Goal: Information Seeking & Learning: Find contact information

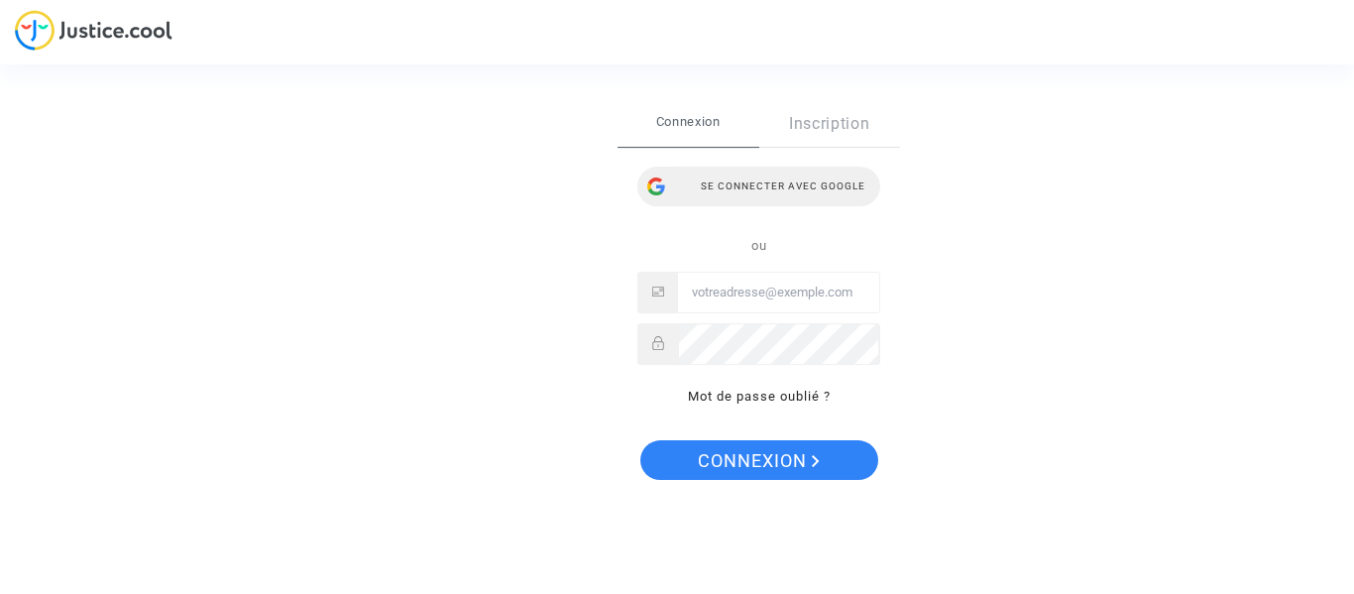
click at [817, 180] on div "Se connecter avec Google" at bounding box center [759, 187] width 243 height 40
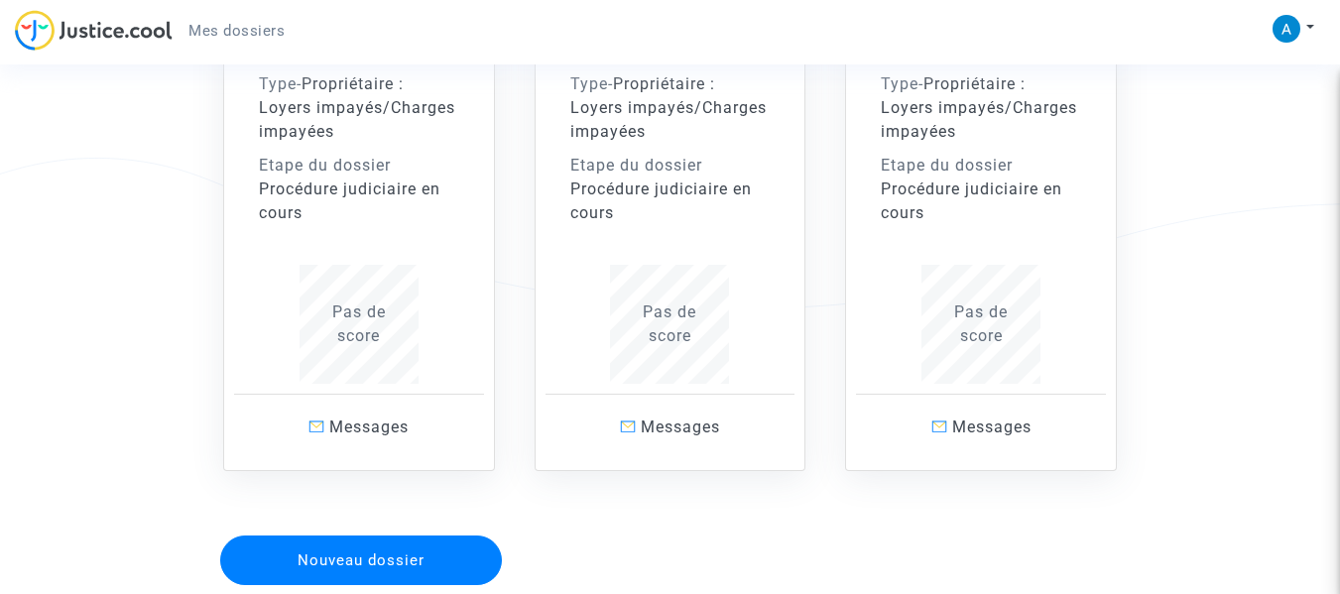
scroll to position [255, 0]
click at [693, 180] on div "Procédure judiciaire en cours" at bounding box center [670, 200] width 200 height 48
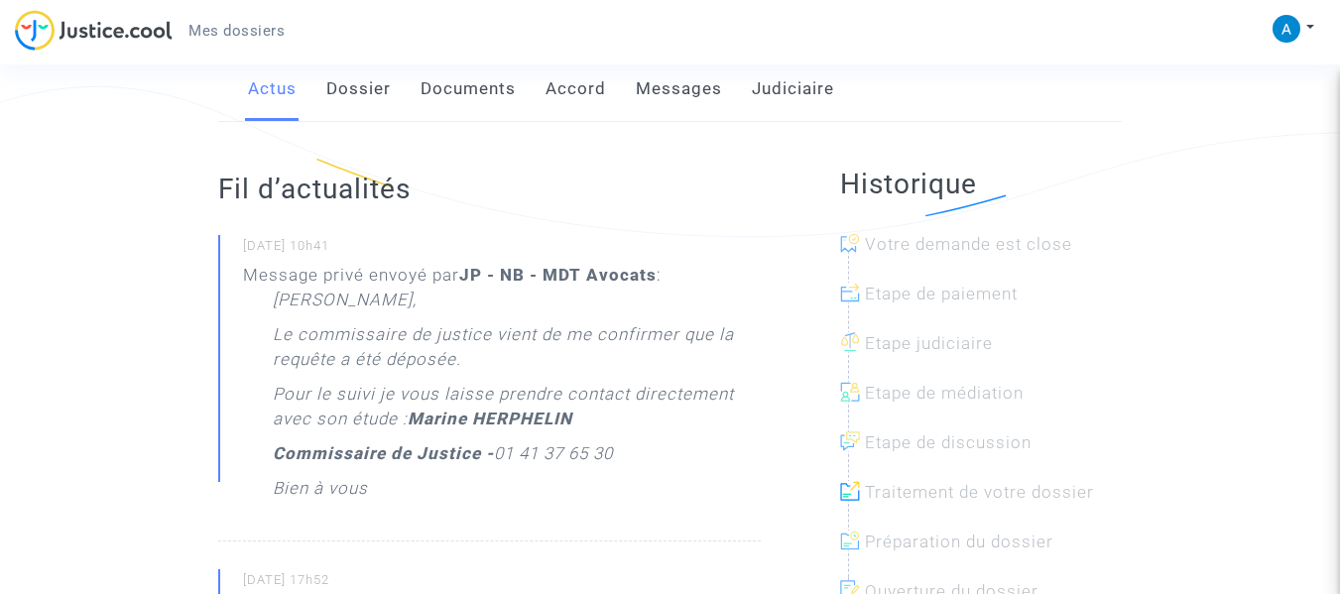
scroll to position [323, 0]
click at [669, 83] on link "Messages" at bounding box center [679, 91] width 86 height 65
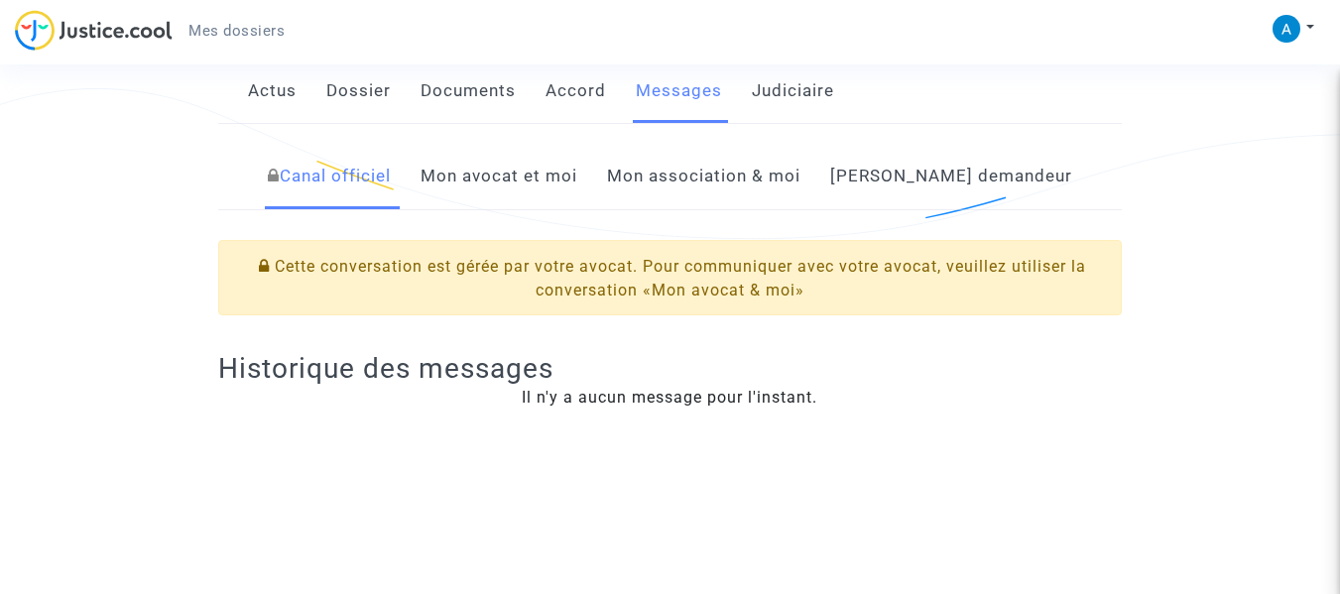
click at [577, 182] on link "Mon avocat et moi" at bounding box center [498, 176] width 157 height 65
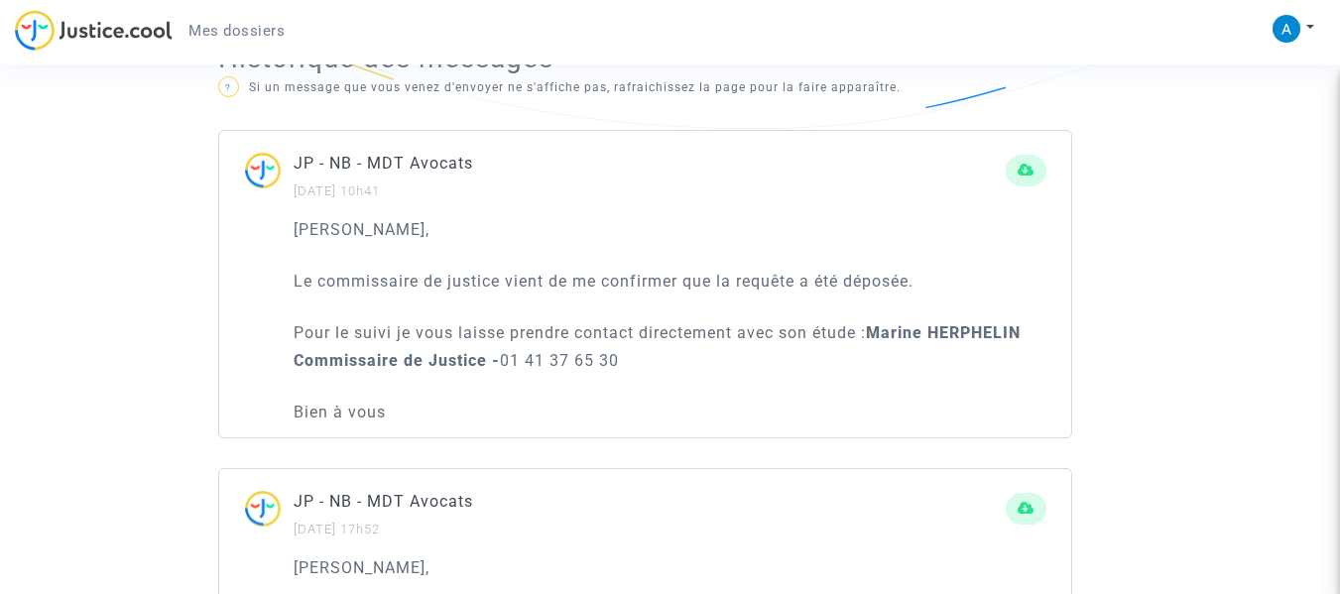
scroll to position [1169, 0]
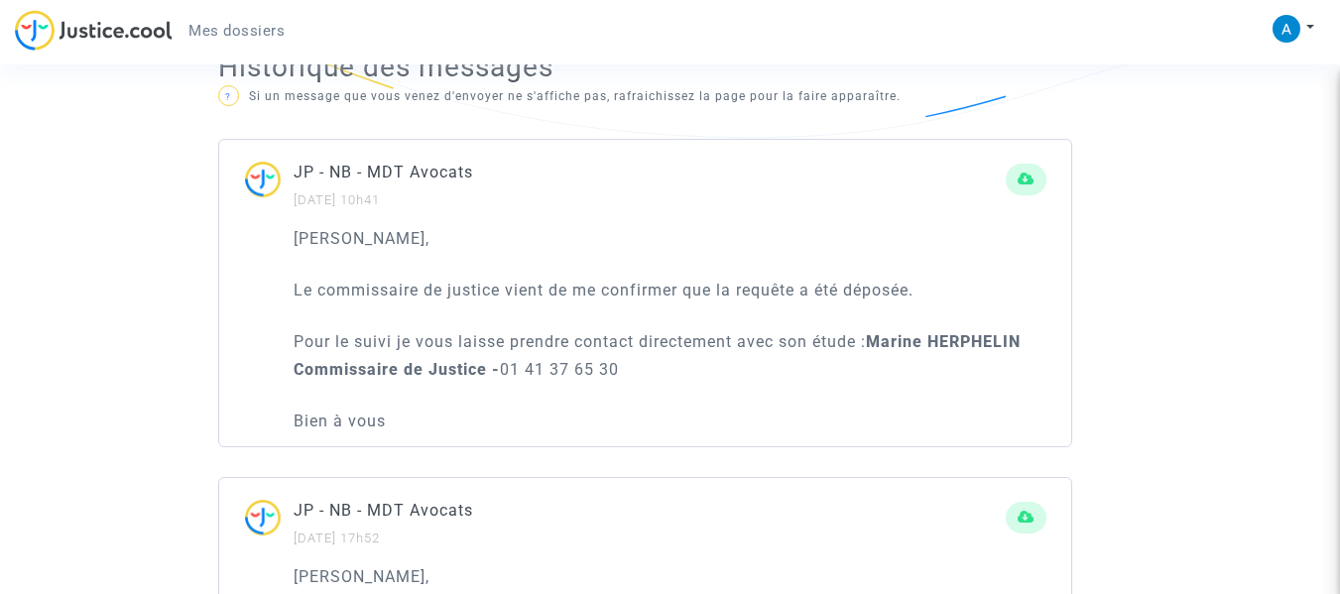
click at [247, 25] on span "Mes dossiers" at bounding box center [236, 31] width 96 height 18
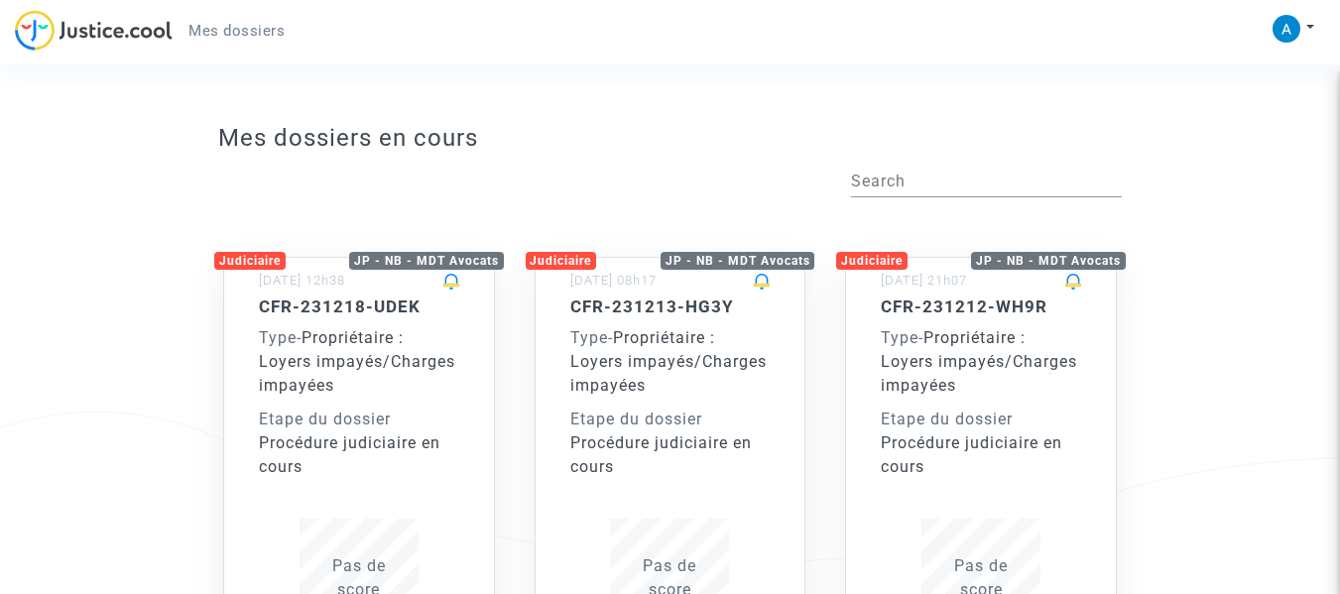
click at [922, 356] on span "Propriétaire : Loyers impayés/Charges impayées" at bounding box center [979, 361] width 196 height 66
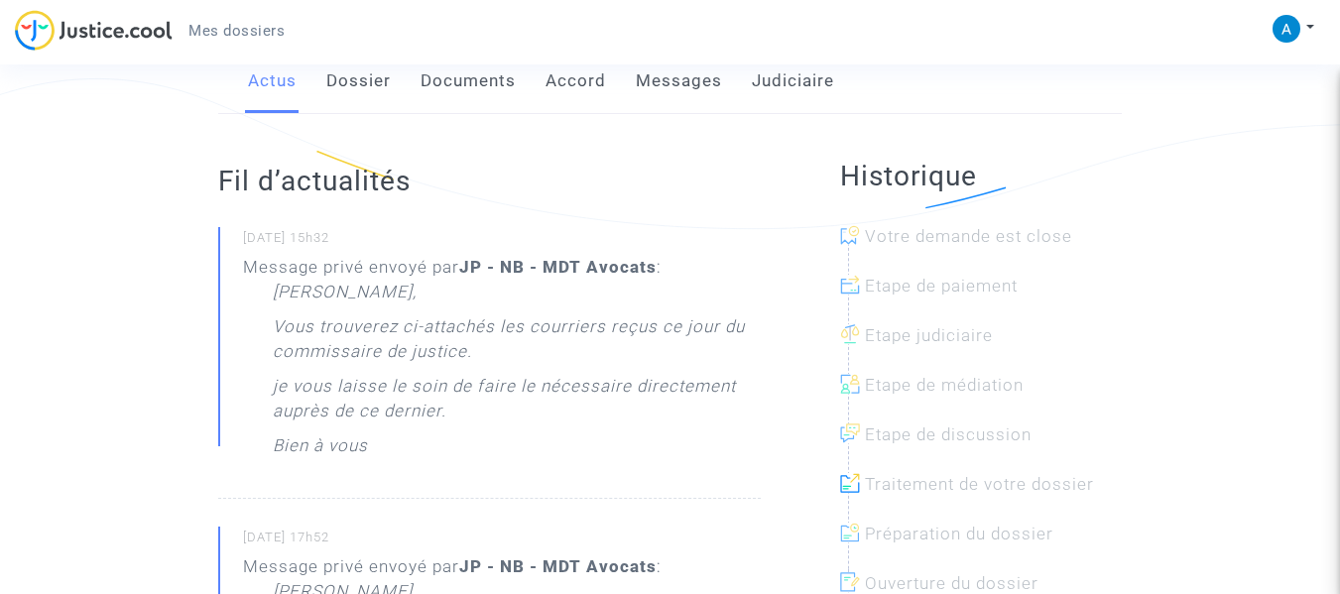
scroll to position [330, 0]
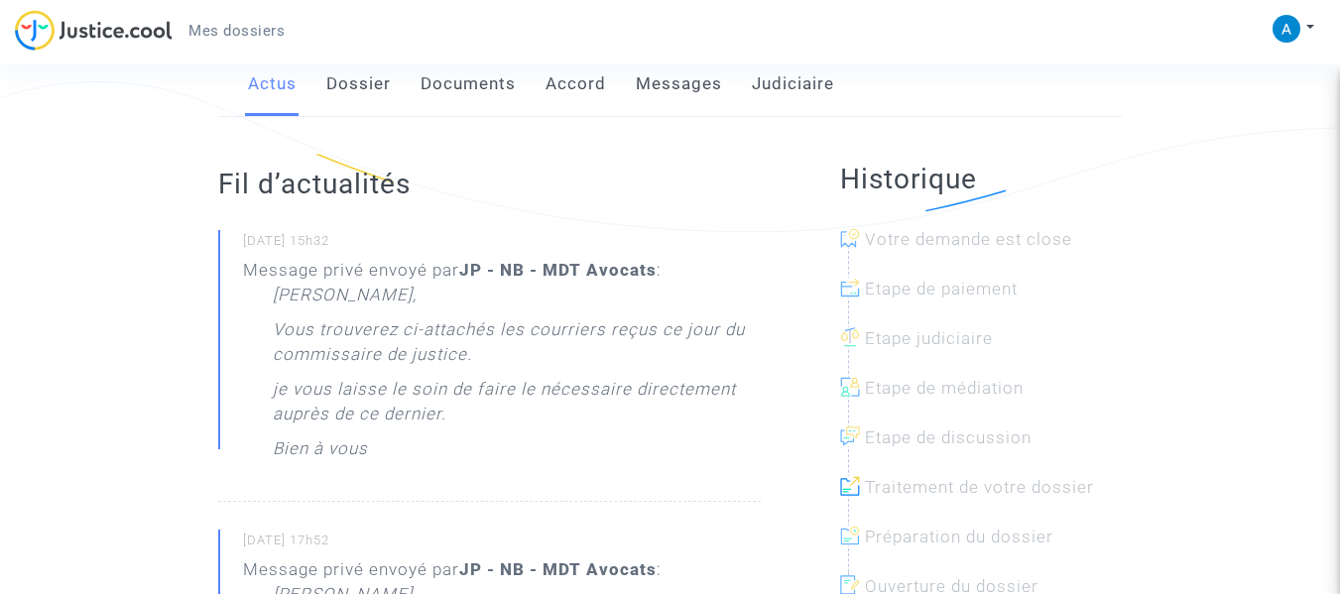
click at [672, 84] on link "Messages" at bounding box center [679, 84] width 86 height 65
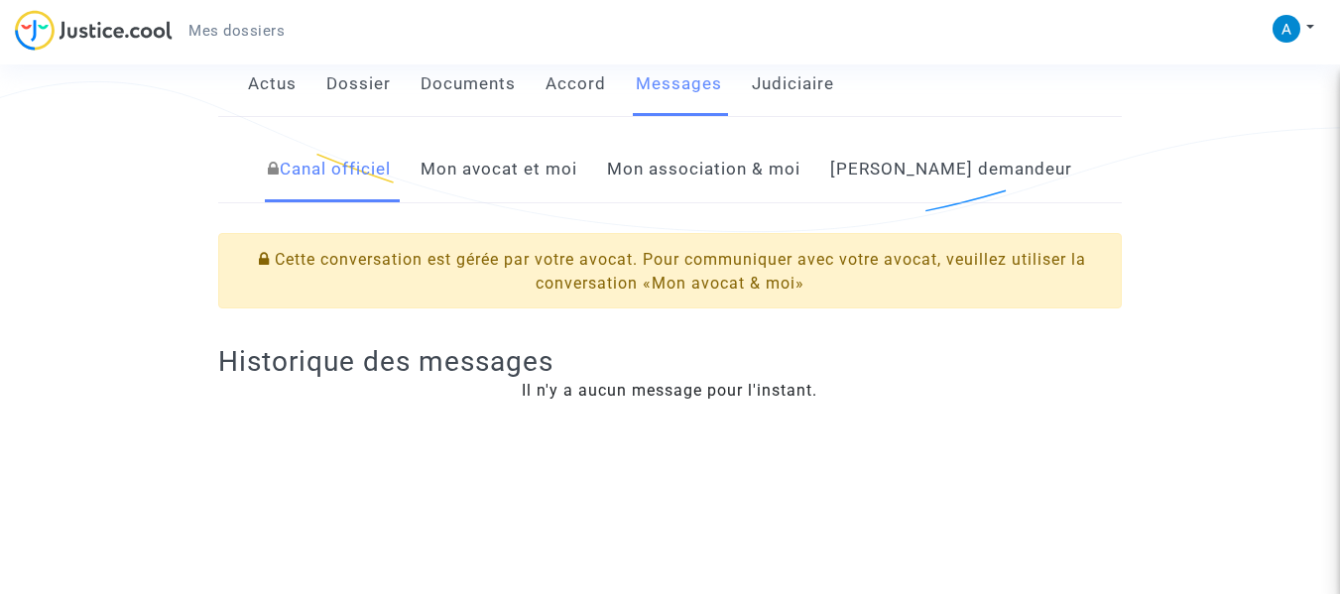
click at [577, 167] on link "Mon avocat et moi" at bounding box center [498, 169] width 157 height 65
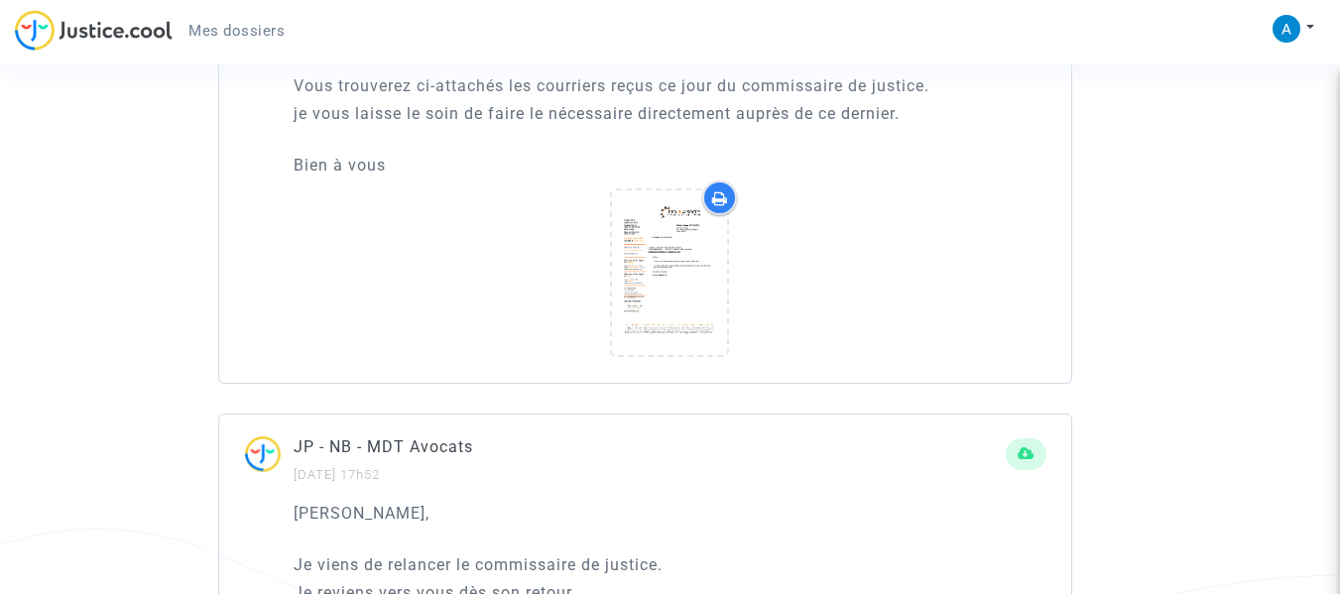
scroll to position [1372, 0]
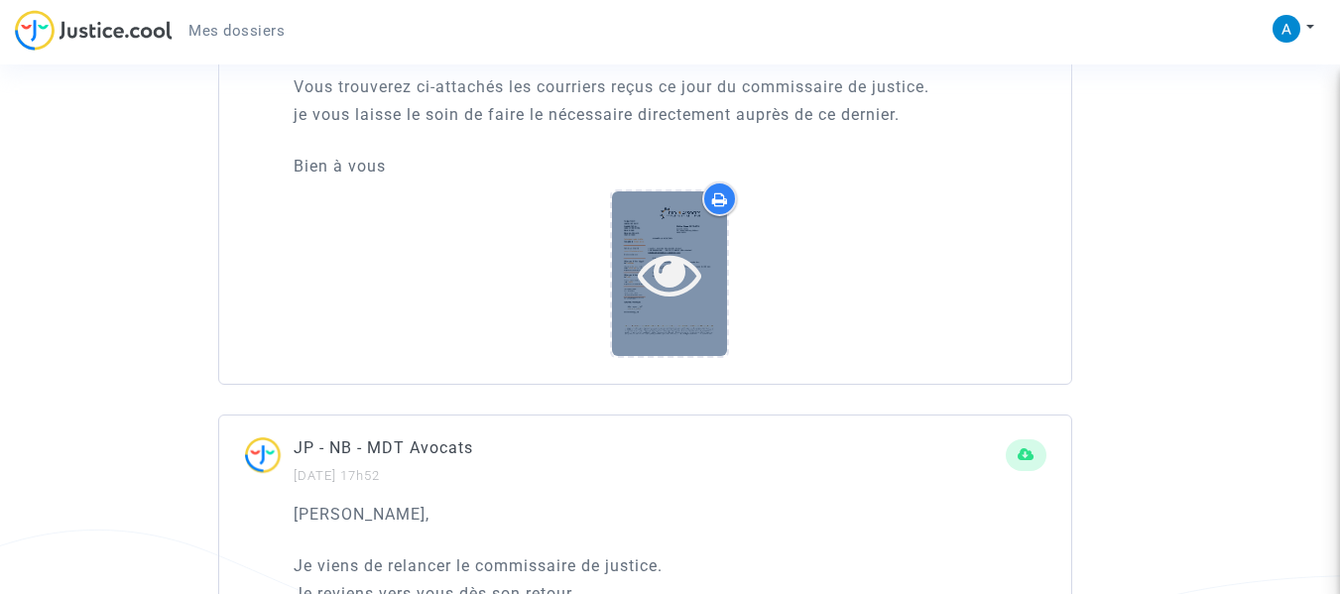
click at [682, 285] on icon at bounding box center [670, 273] width 64 height 63
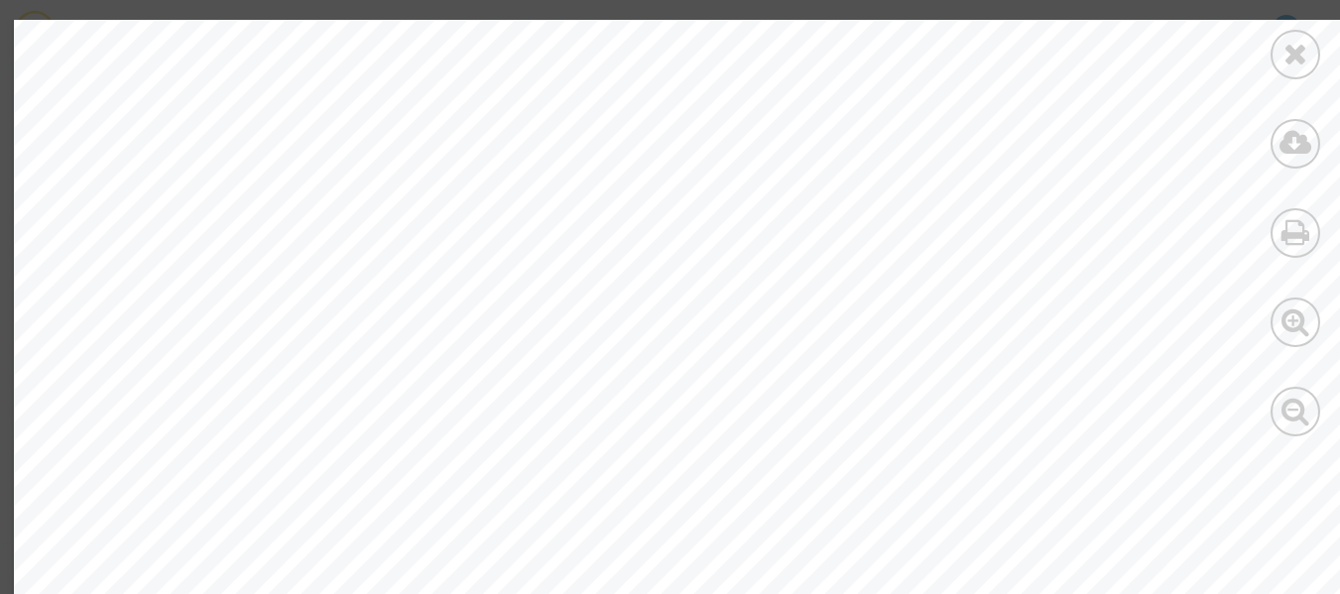
scroll to position [79, 2]
click at [1290, 69] on div at bounding box center [1295, 55] width 50 height 50
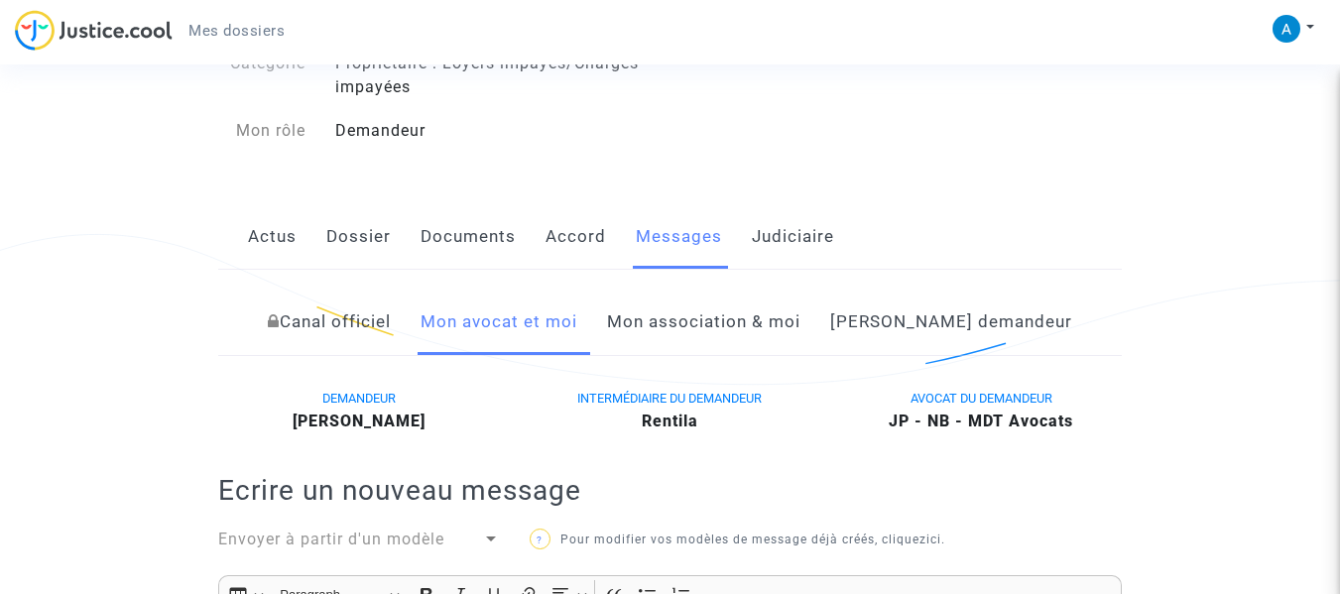
scroll to position [176, 0]
click at [374, 229] on link "Dossier" at bounding box center [358, 237] width 64 height 65
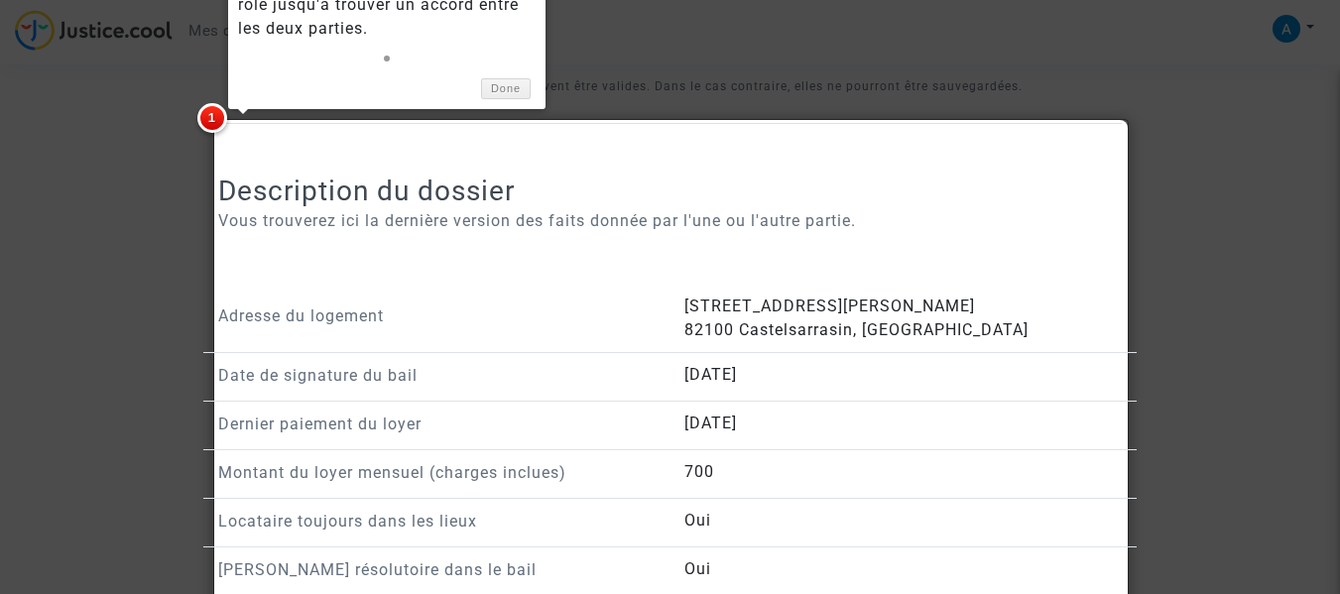
scroll to position [1114, 0]
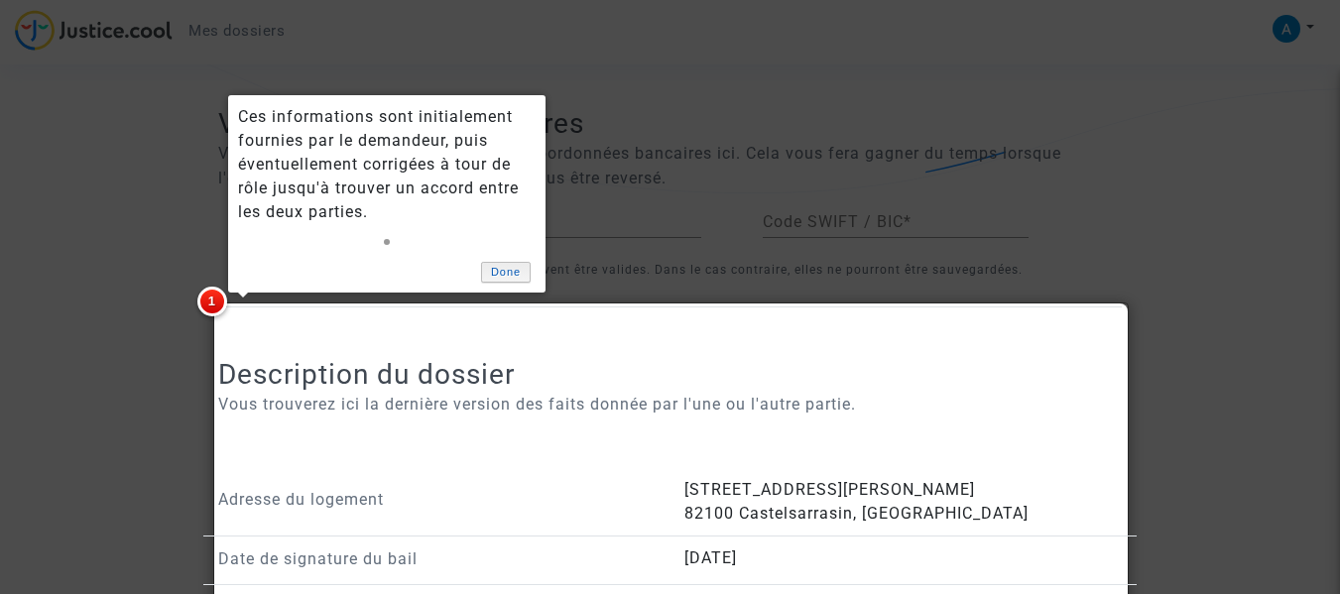
click at [510, 265] on link "Done" at bounding box center [506, 272] width 50 height 21
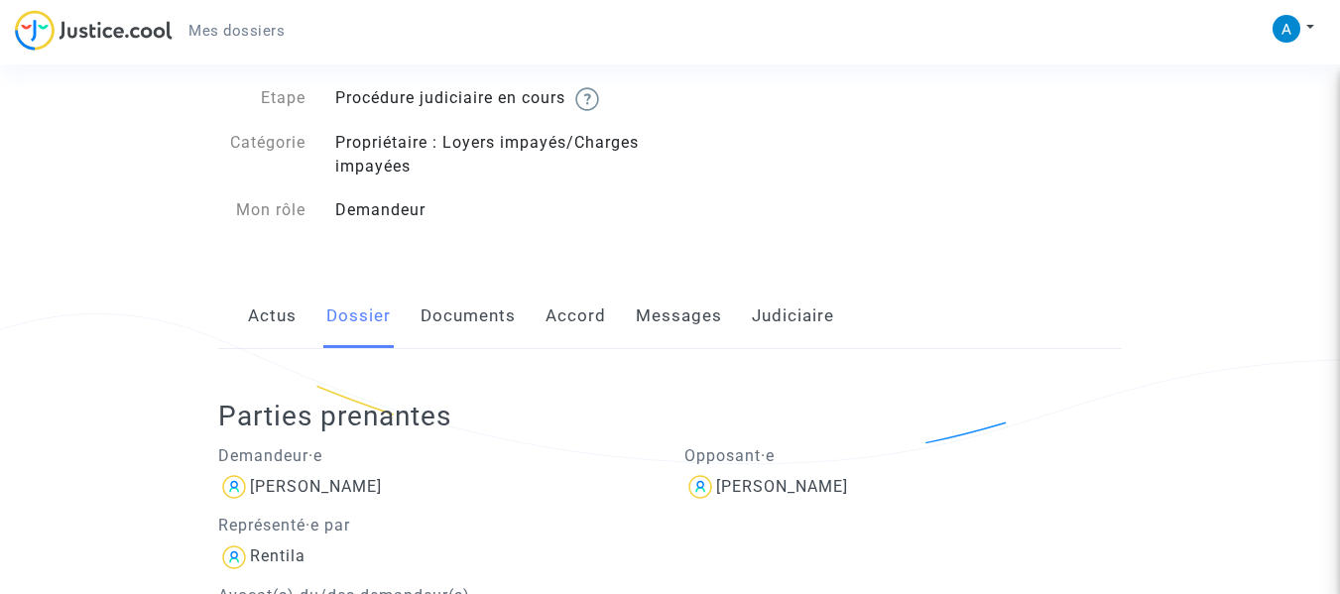
scroll to position [20, 0]
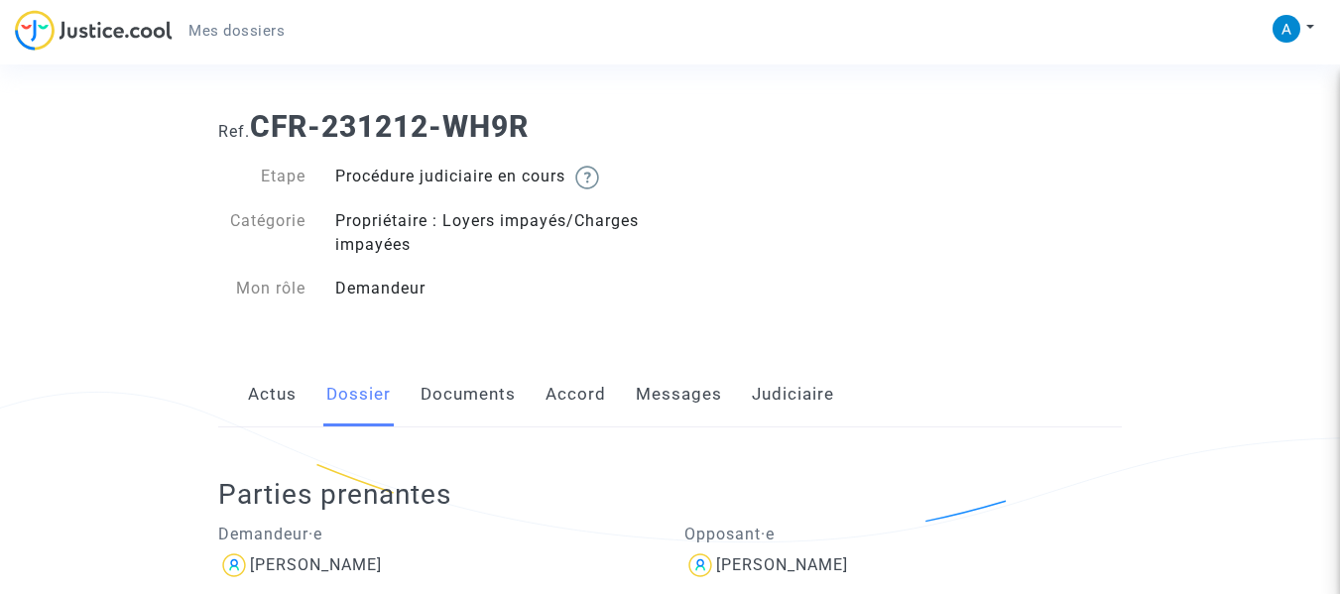
click at [248, 31] on span "Mes dossiers" at bounding box center [236, 31] width 96 height 18
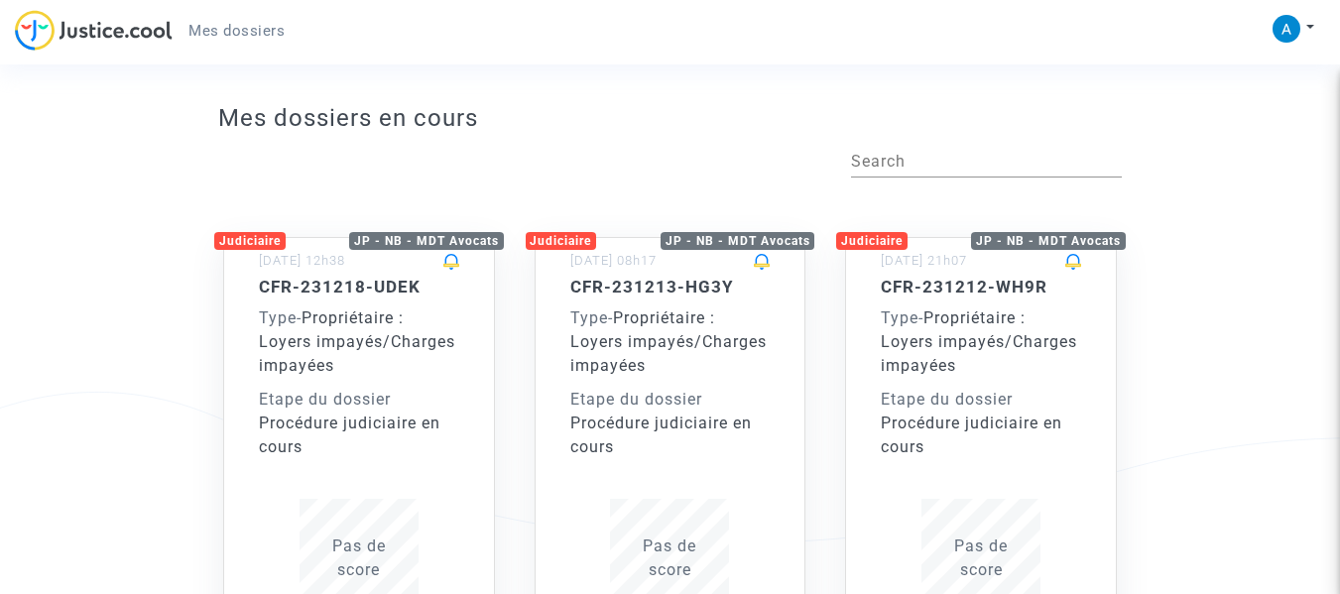
click at [329, 342] on span "Propriétaire : Loyers impayés/Charges impayées" at bounding box center [357, 341] width 196 height 66
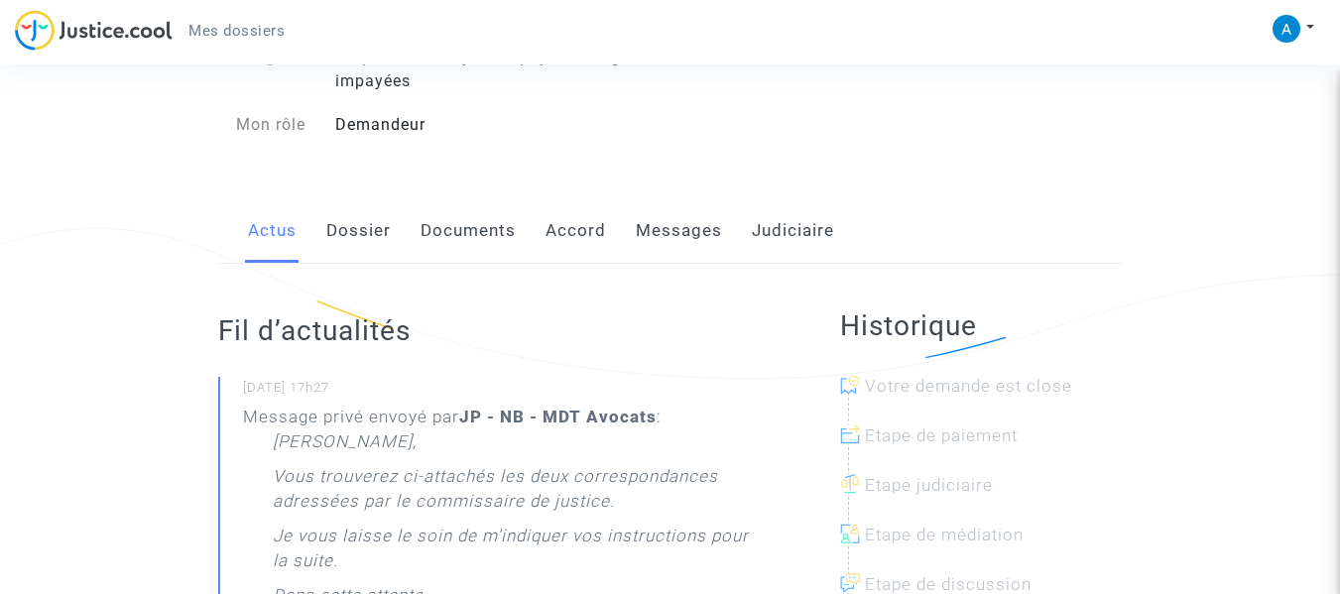
scroll to position [185, 0]
click at [675, 230] on link "Messages" at bounding box center [679, 228] width 86 height 65
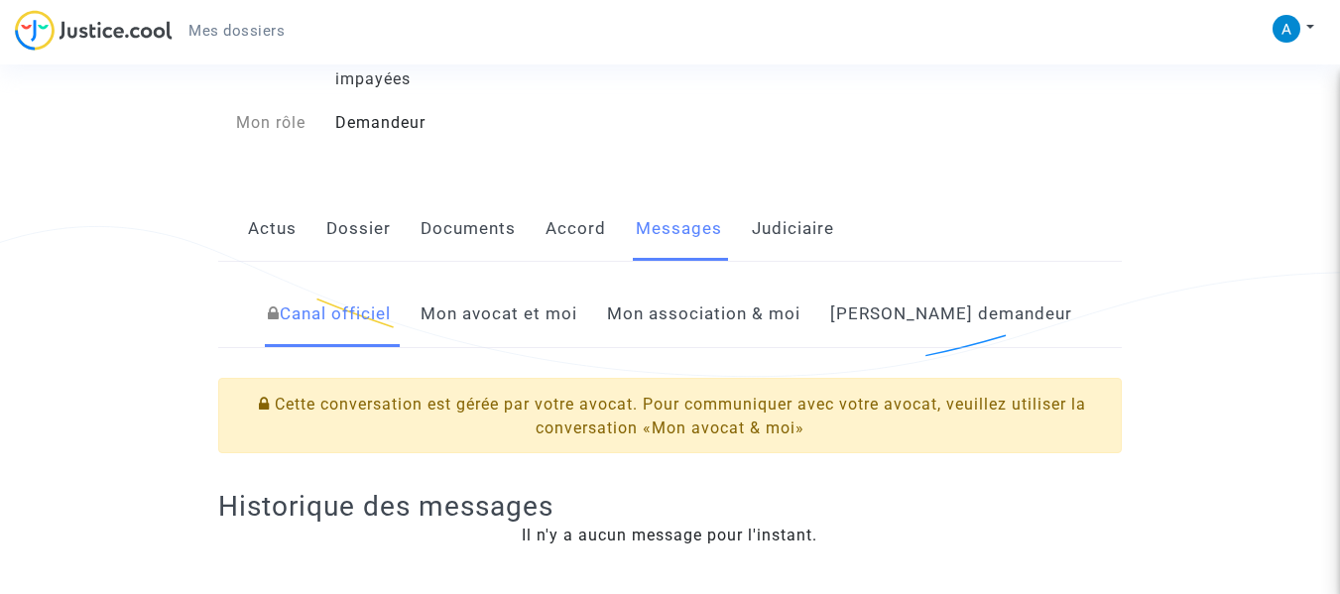
click at [542, 316] on link "Mon avocat et moi" at bounding box center [498, 314] width 157 height 65
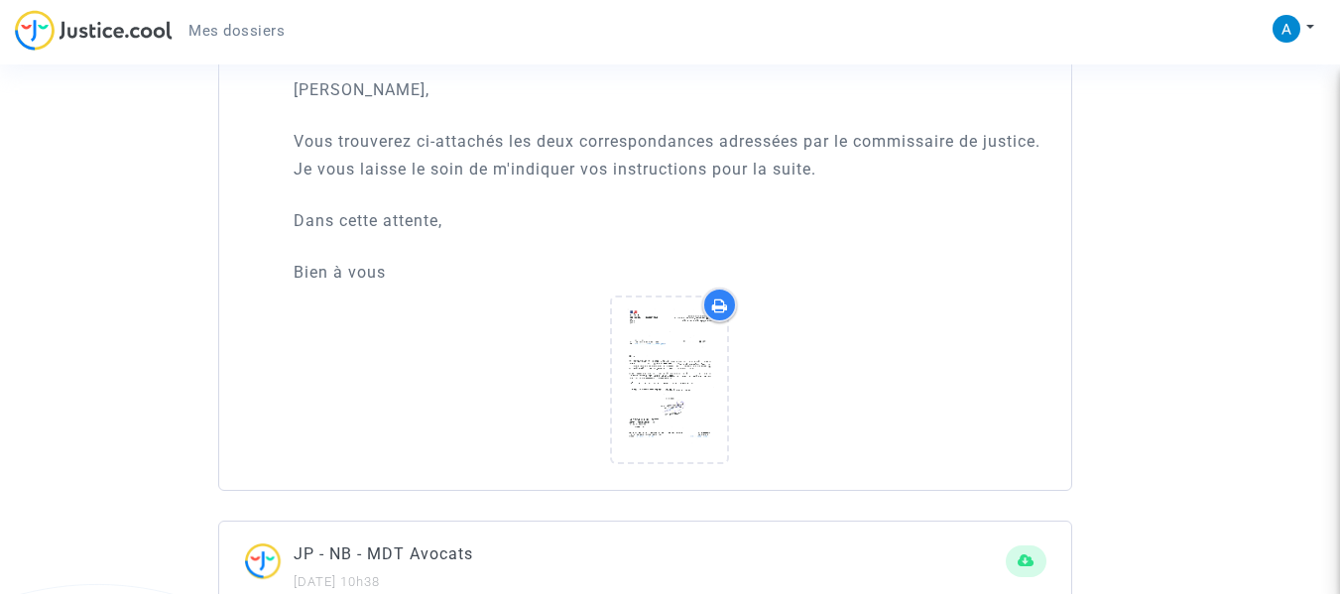
scroll to position [1321, 0]
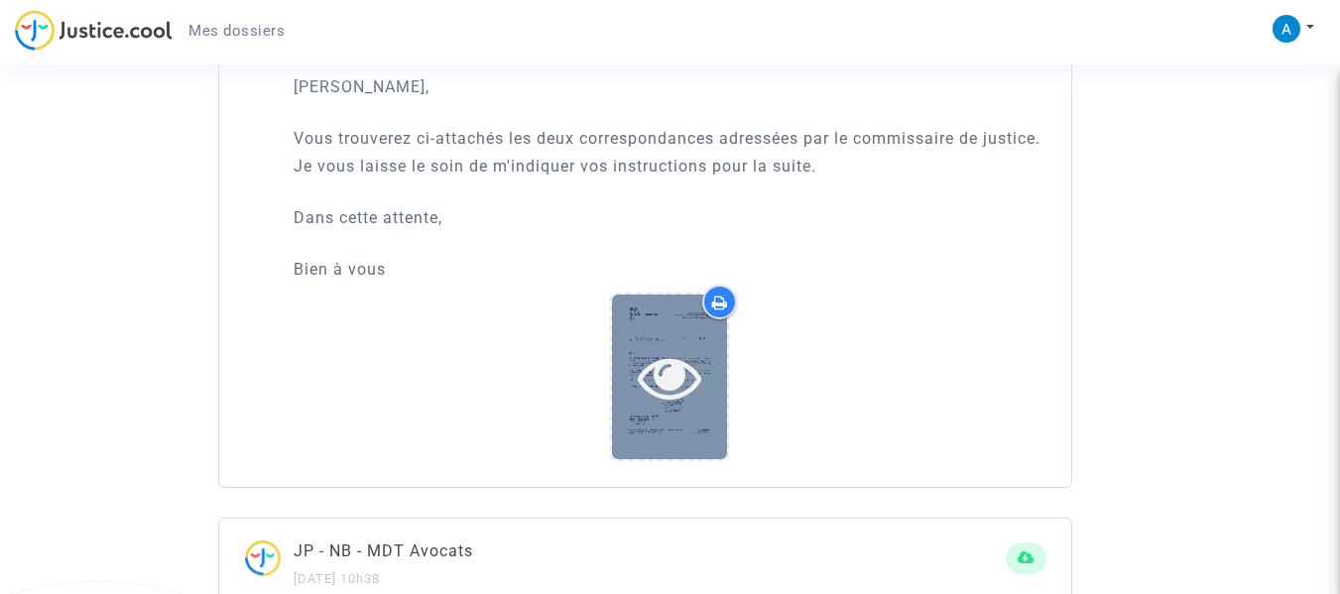
click at [660, 395] on icon at bounding box center [670, 376] width 64 height 63
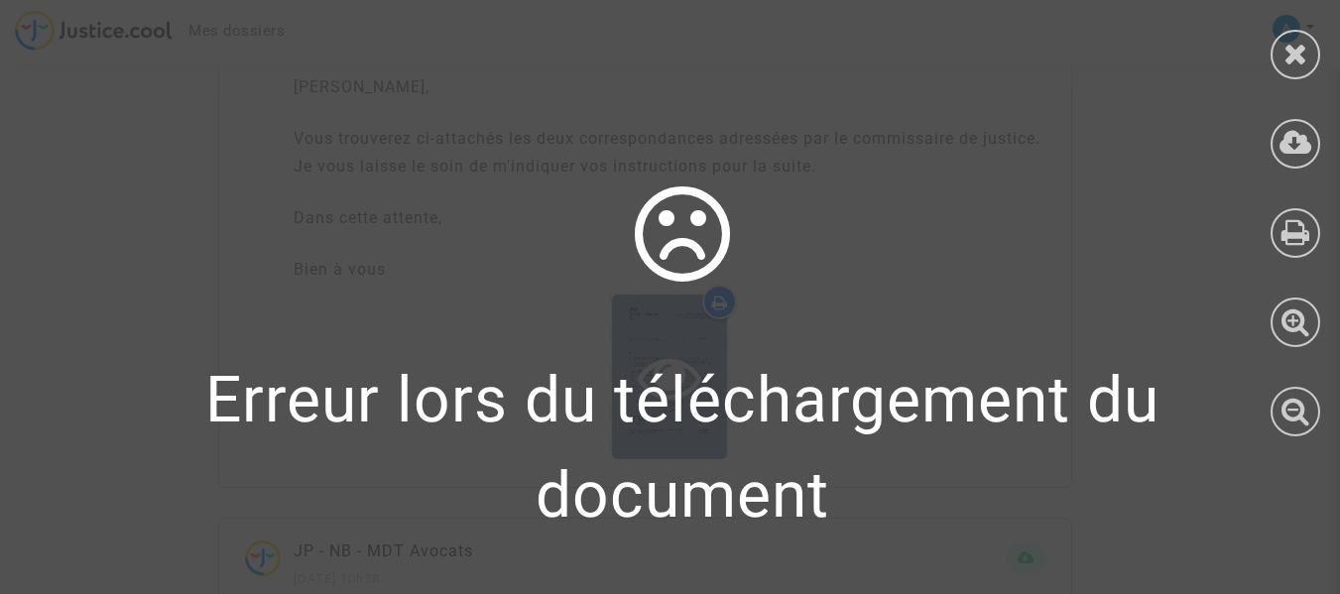
scroll to position [28, 0]
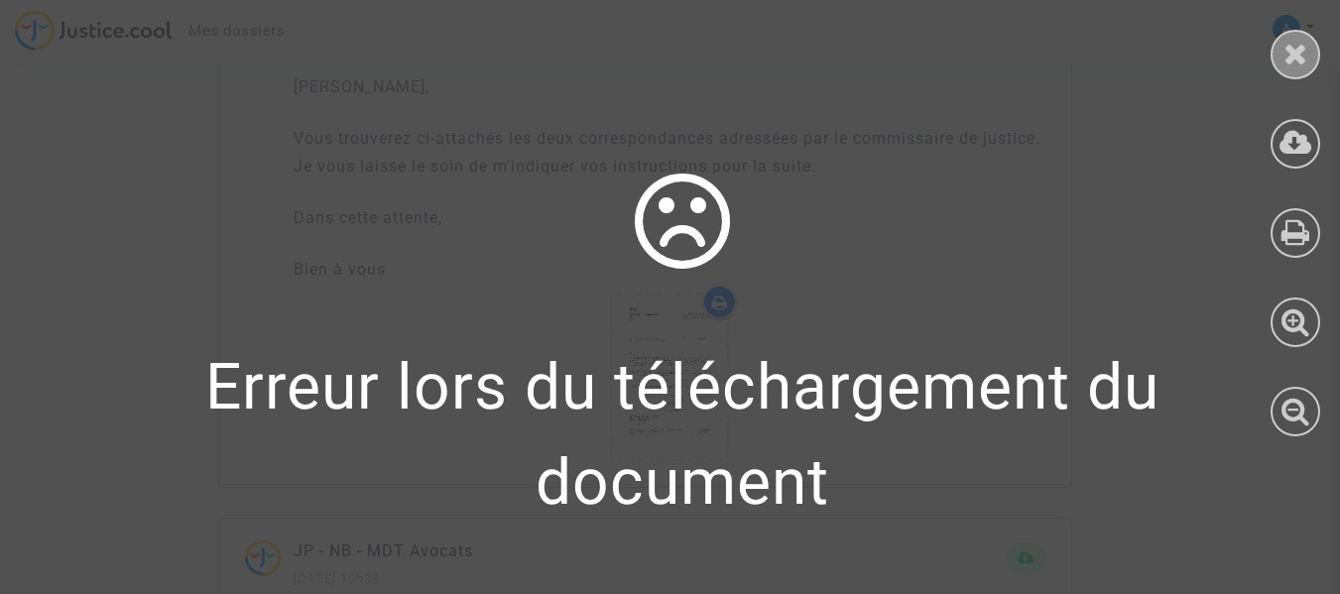
click at [1297, 59] on icon at bounding box center [1295, 54] width 25 height 30
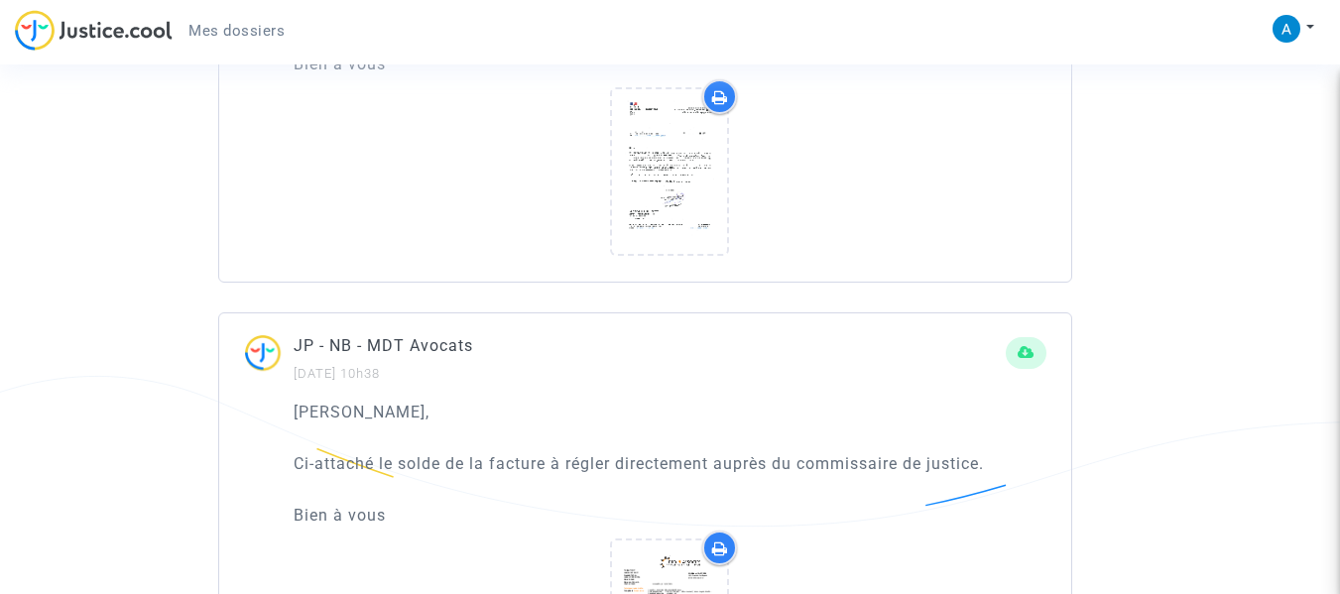
scroll to position [1527, 0]
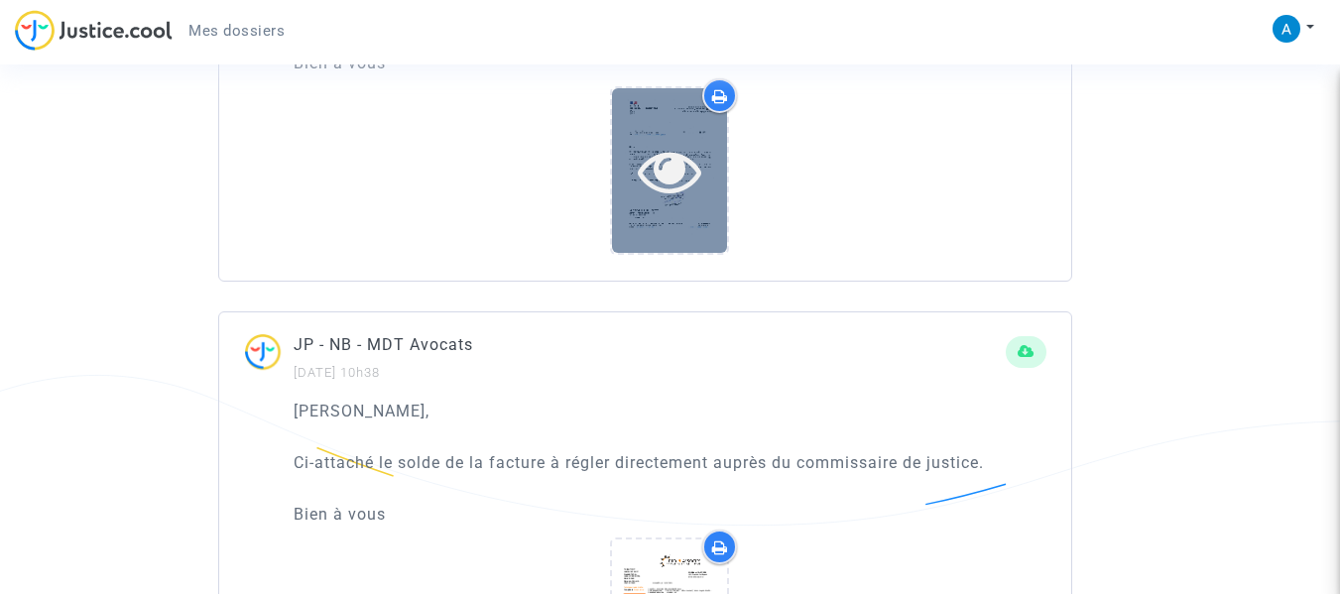
click at [684, 195] on icon at bounding box center [670, 170] width 64 height 63
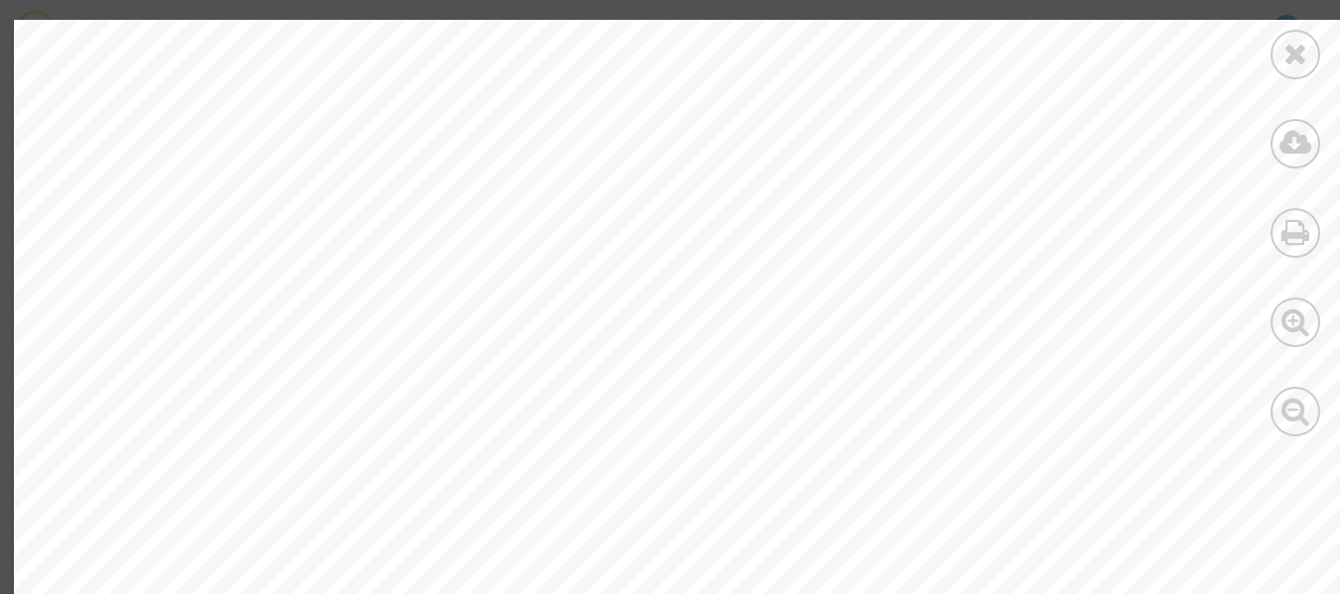
scroll to position [15, 2]
click at [1292, 55] on icon at bounding box center [1295, 54] width 25 height 30
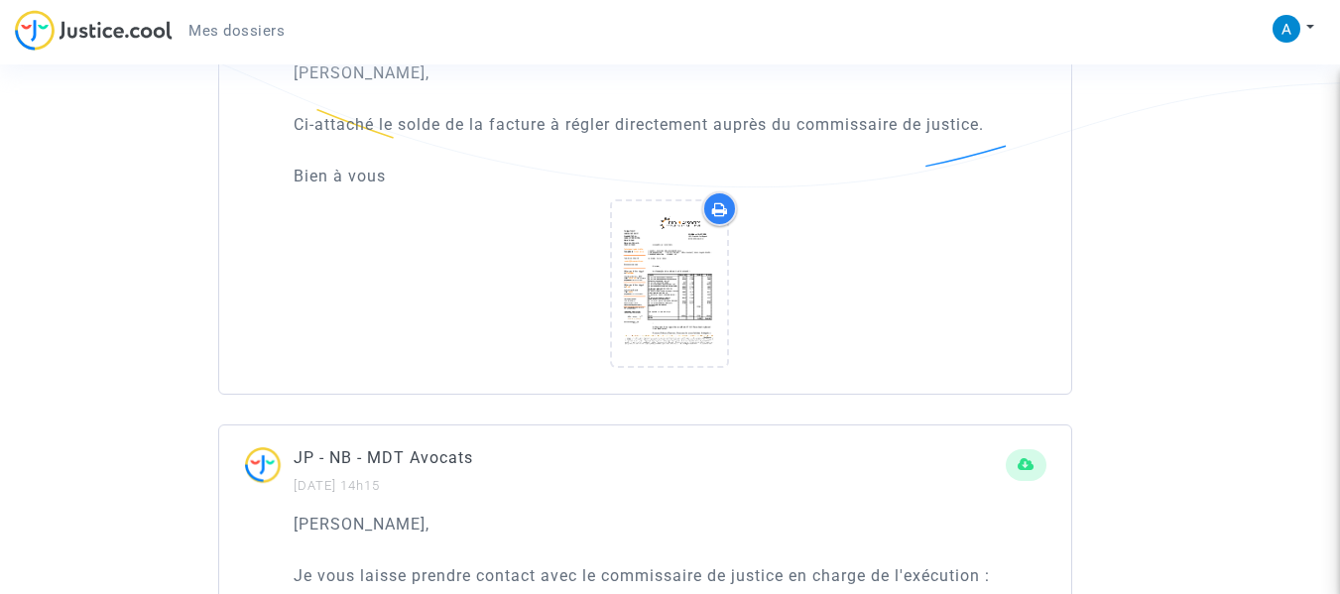
scroll to position [1866, 0]
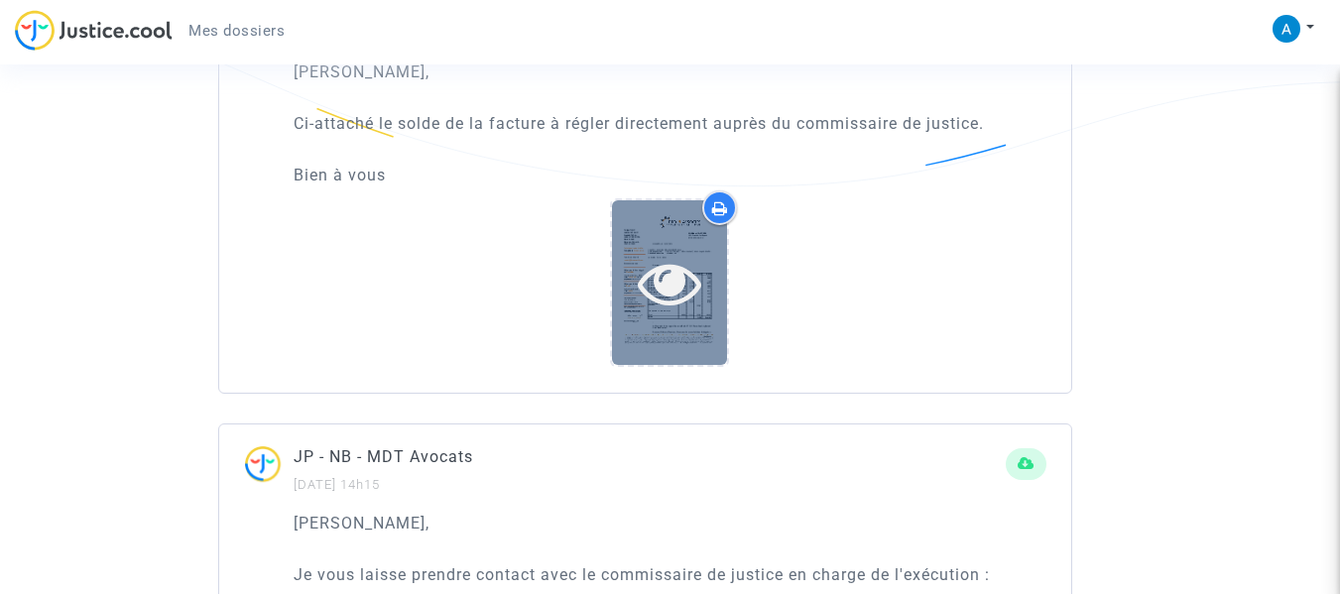
click at [681, 314] on icon at bounding box center [670, 282] width 64 height 63
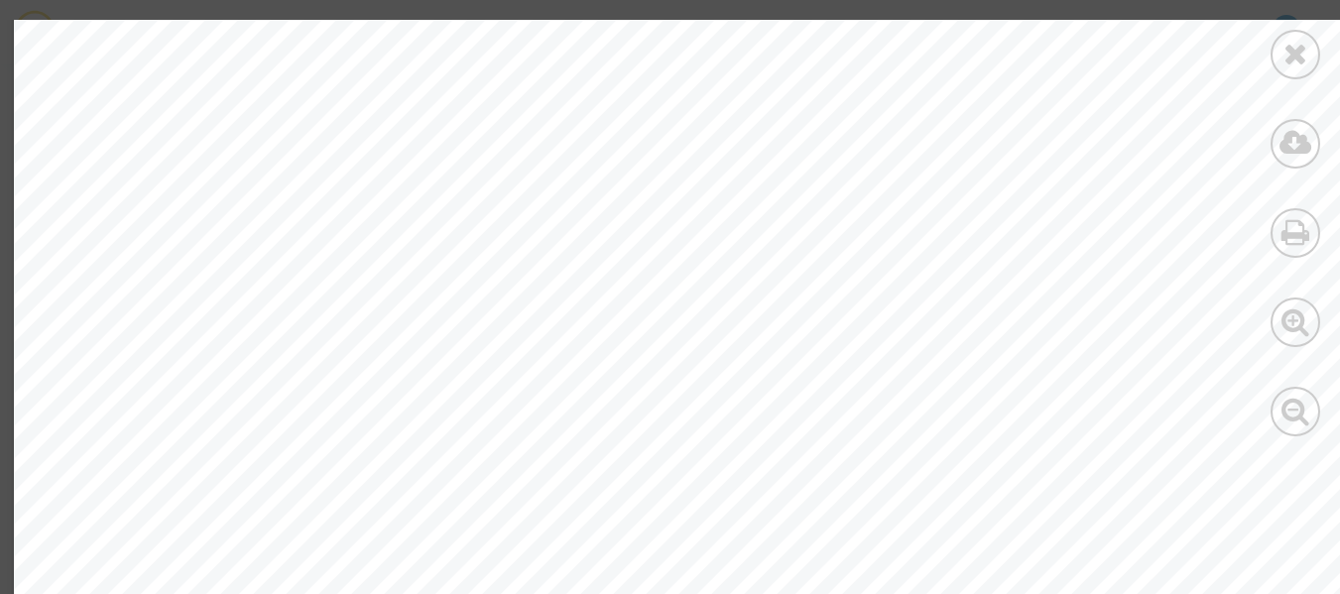
scroll to position [612, 2]
drag, startPoint x: 49, startPoint y: 101, endPoint x: 310, endPoint y: 100, distance: 261.8
click at [310, 100] on span "contact@huissierweb.com" at bounding box center [263, 94] width 404 height 25
copy span "contact@huissierweb.co"
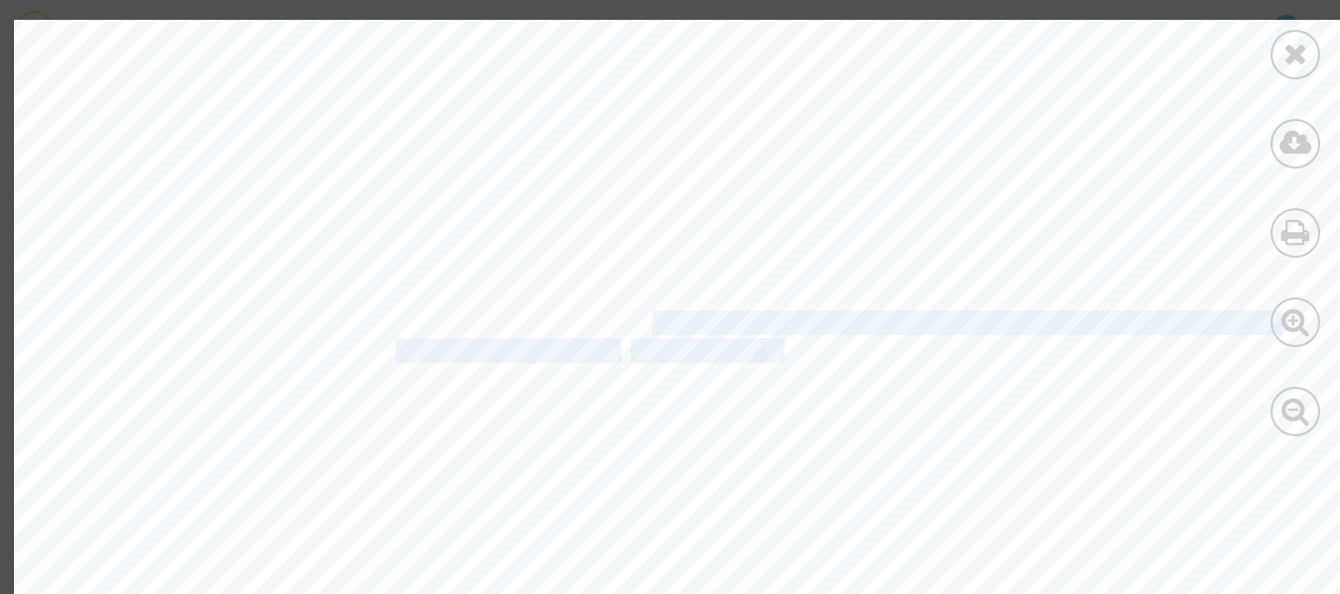
drag, startPoint x: 617, startPoint y: 326, endPoint x: 748, endPoint y: 354, distance: 133.8
copy div "CFR-231218-UDEK - Albéric Fantinel / Hristo Angelov Stefka - RÉFÉRENCES ÉTUDE :…"
